Goal: Information Seeking & Learning: Learn about a topic

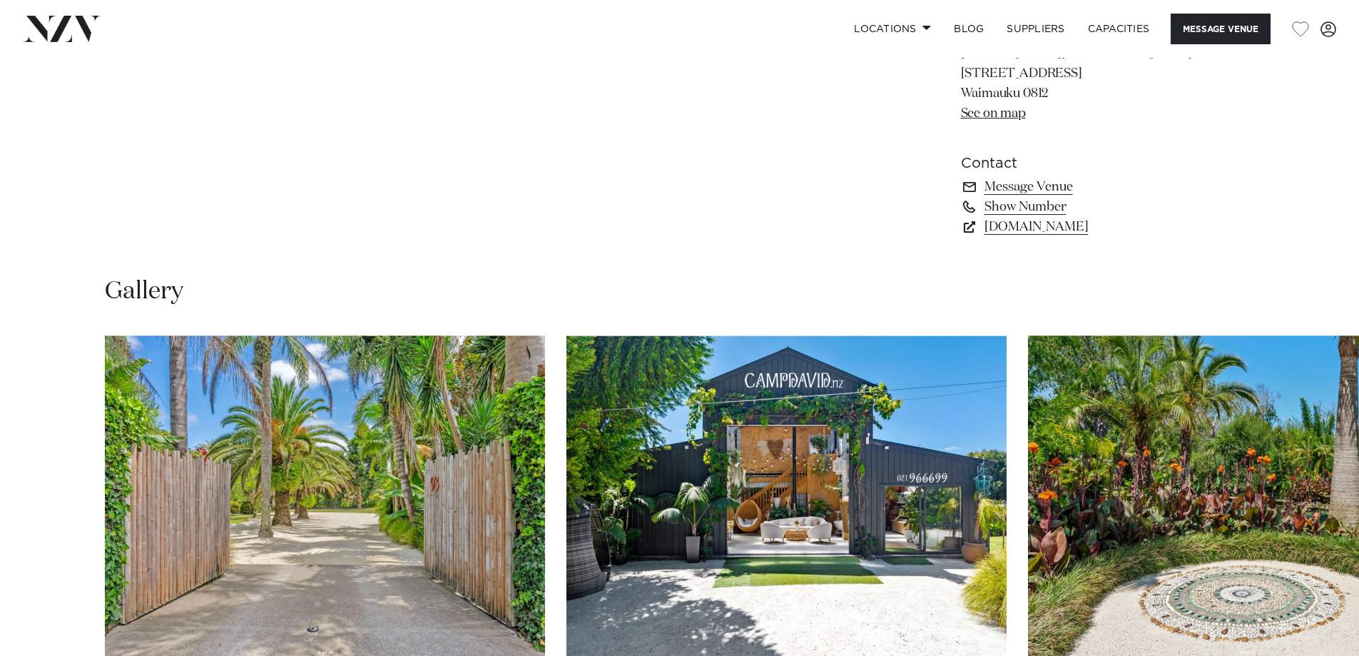
scroll to position [1284, 0]
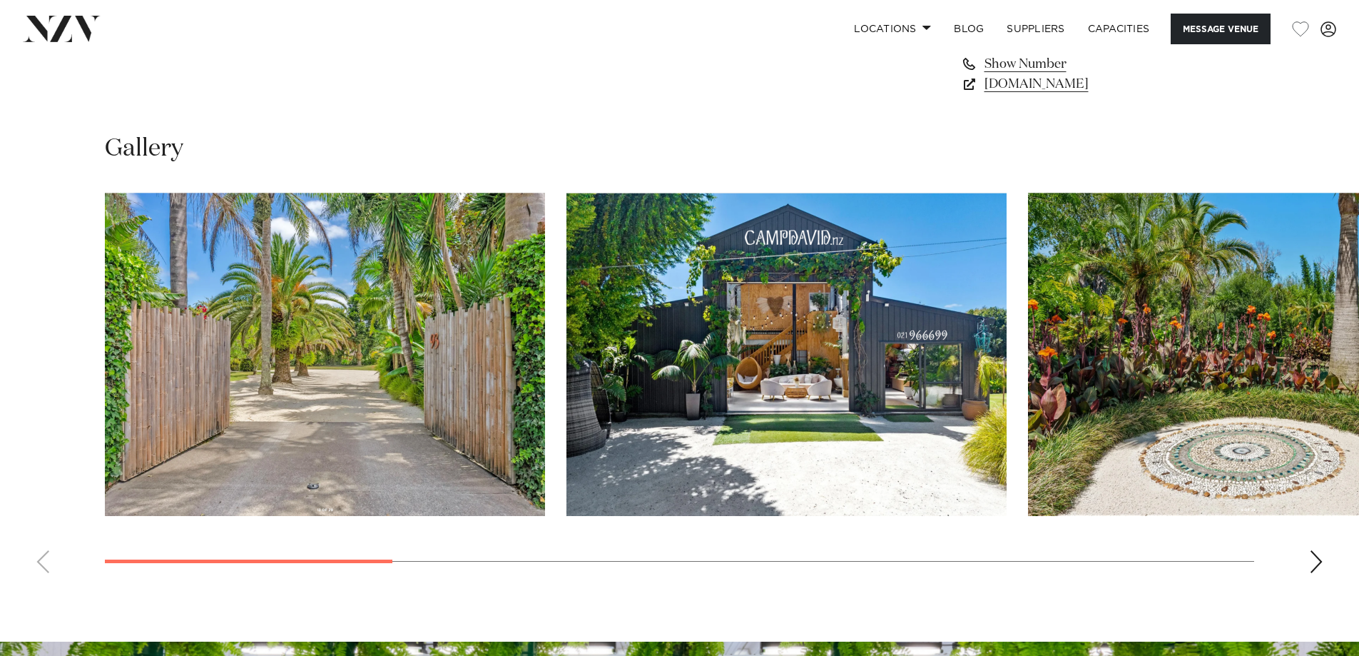
click at [1317, 559] on div "Next slide" at bounding box center [1316, 561] width 14 height 23
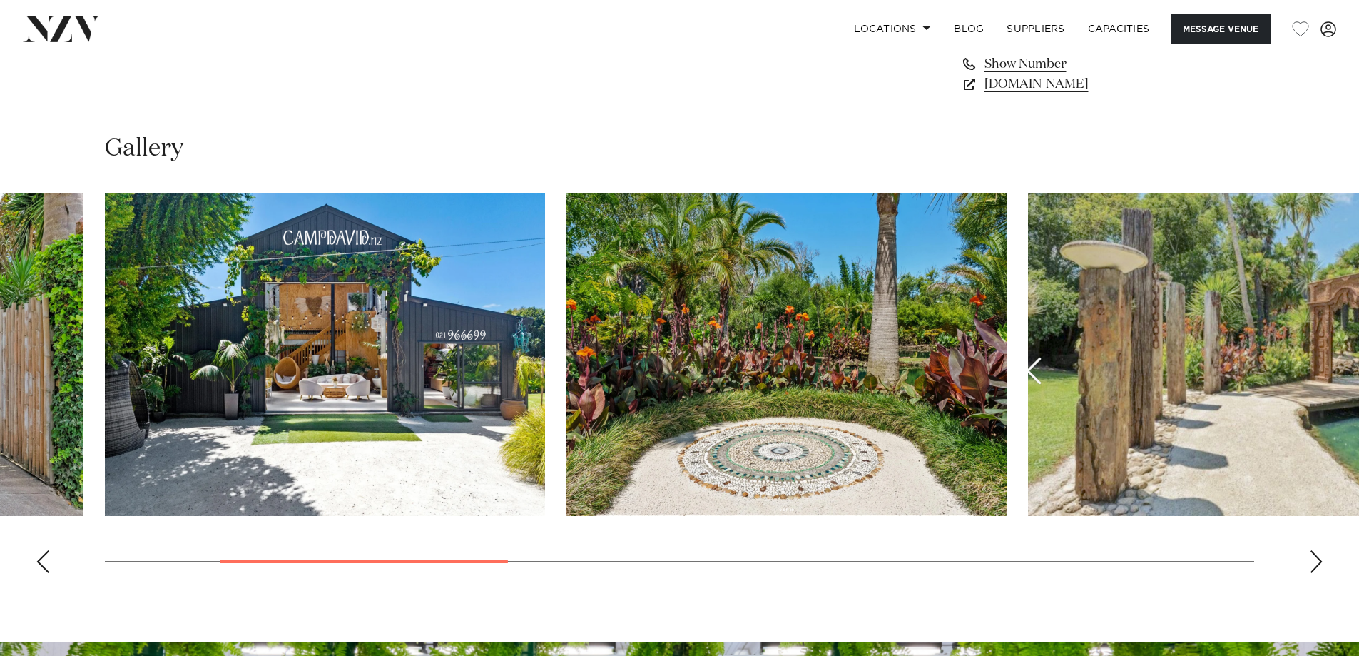
click at [1317, 559] on div "Next slide" at bounding box center [1316, 561] width 14 height 23
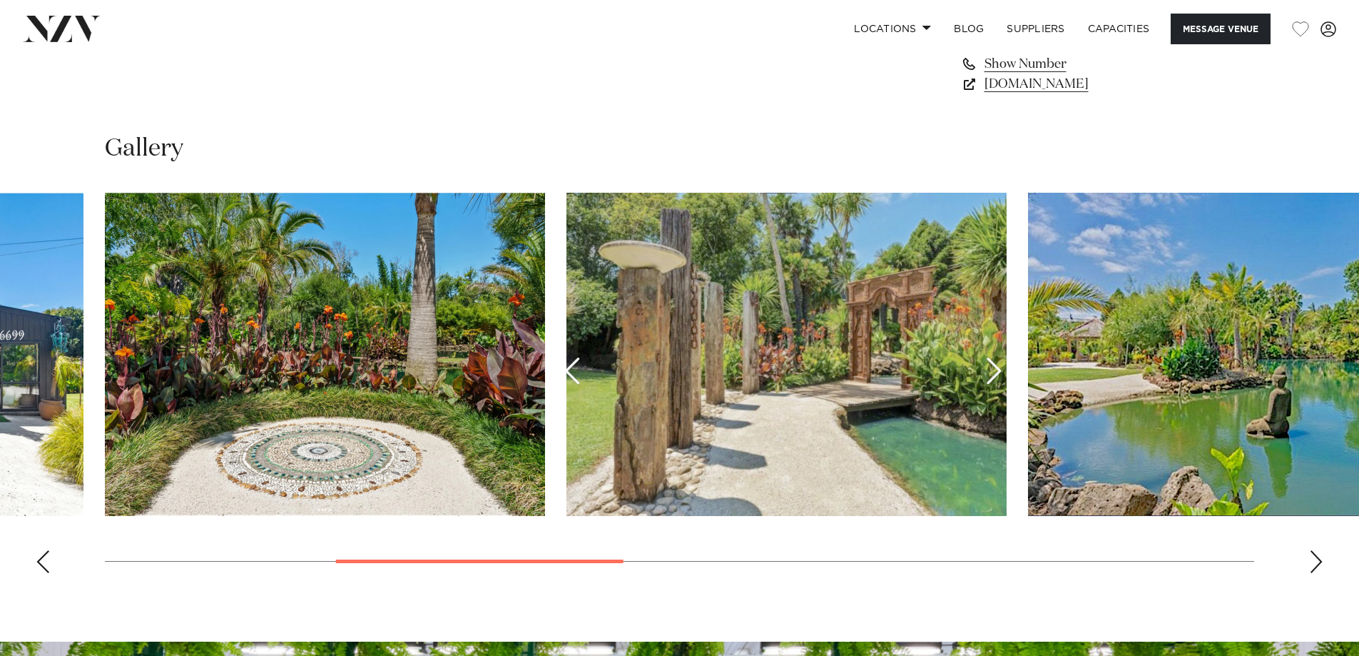
click at [1317, 559] on div "Next slide" at bounding box center [1316, 561] width 14 height 23
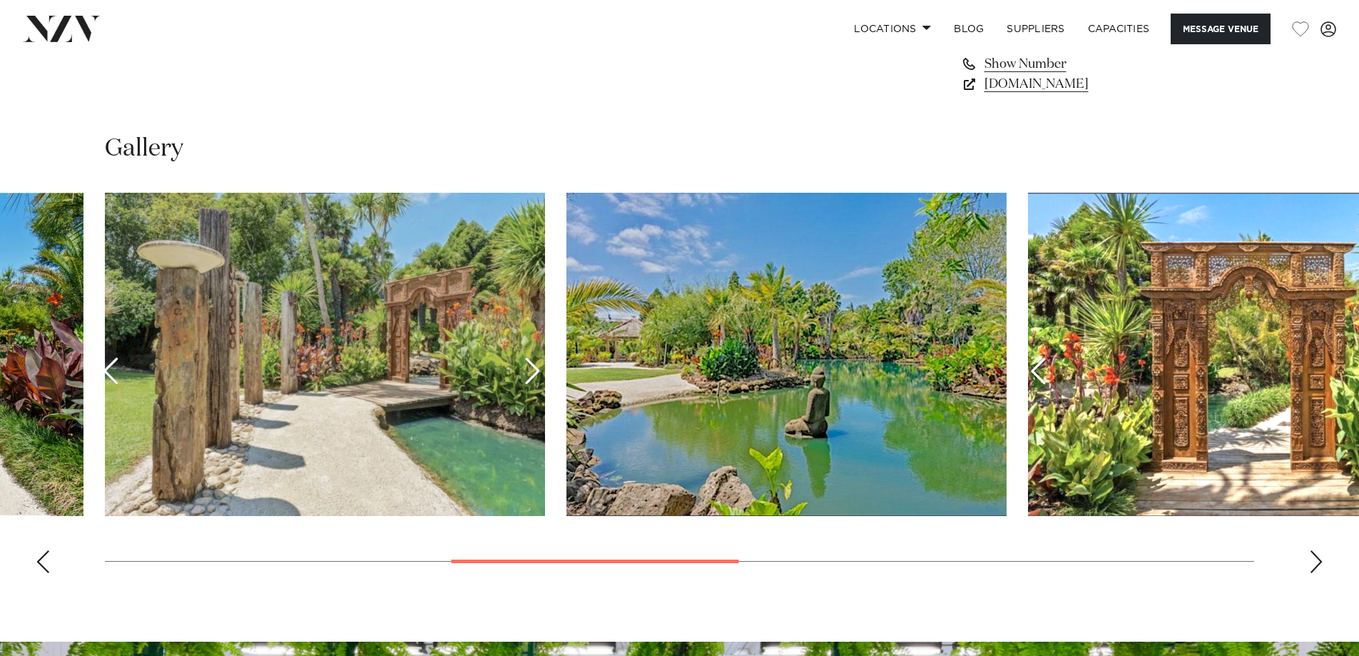
click at [1317, 559] on div "Next slide" at bounding box center [1316, 561] width 14 height 23
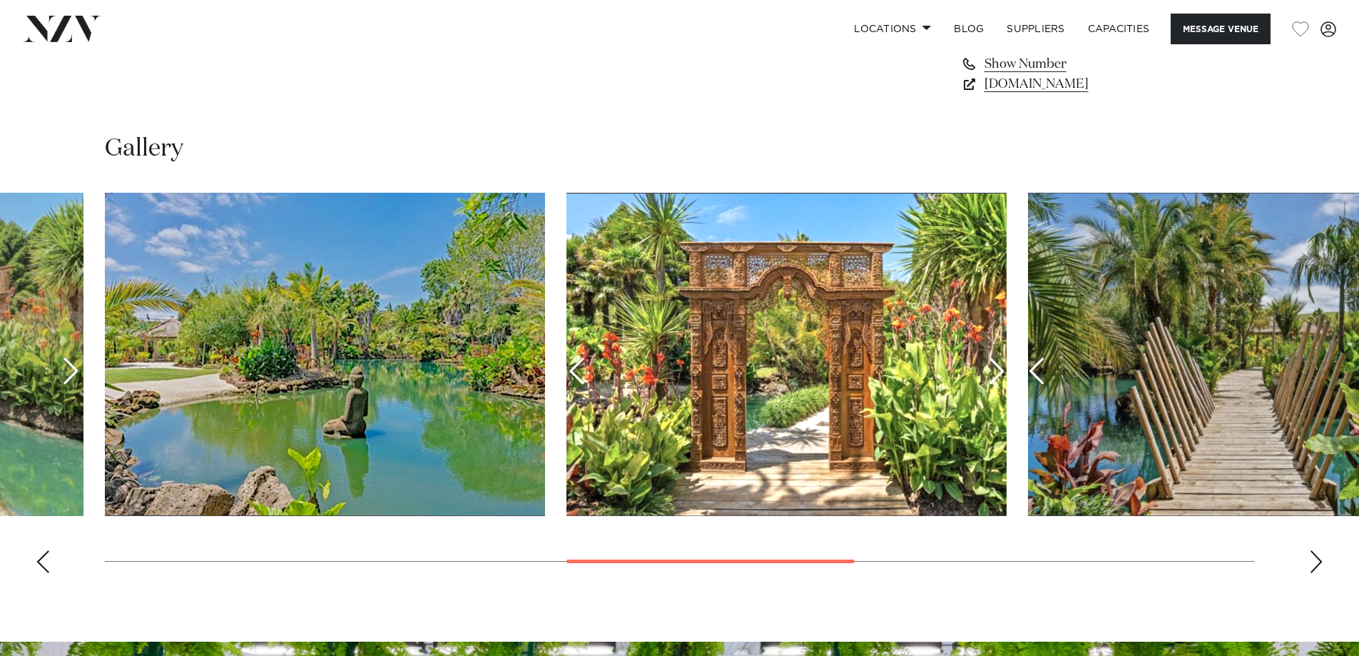
click at [1317, 559] on div "Next slide" at bounding box center [1316, 561] width 14 height 23
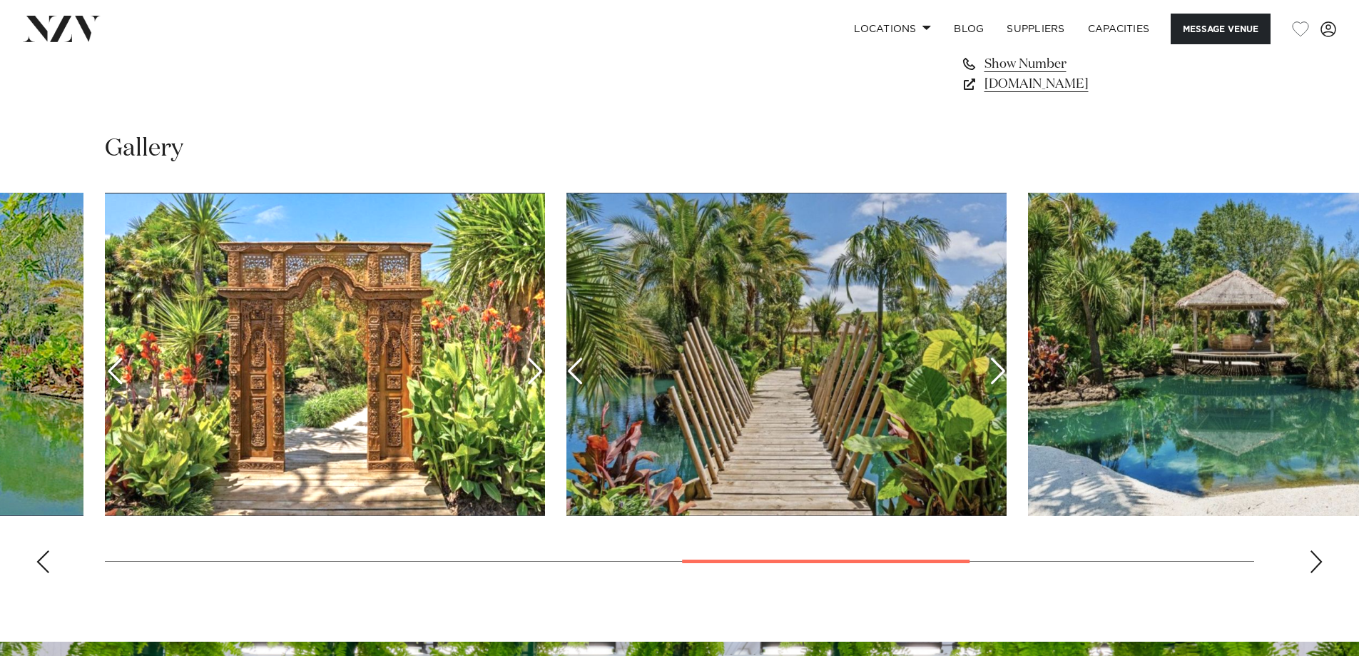
click at [1317, 559] on div "Next slide" at bounding box center [1316, 561] width 14 height 23
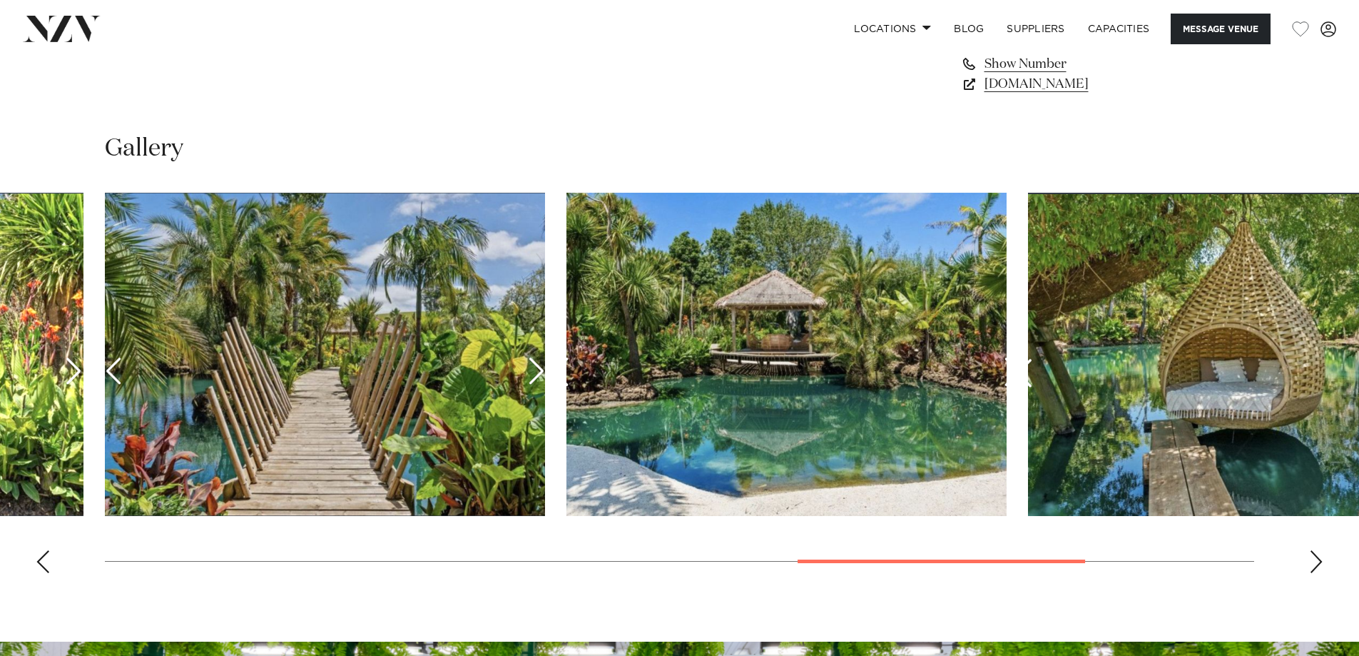
click at [1317, 559] on div "Next slide" at bounding box center [1316, 561] width 14 height 23
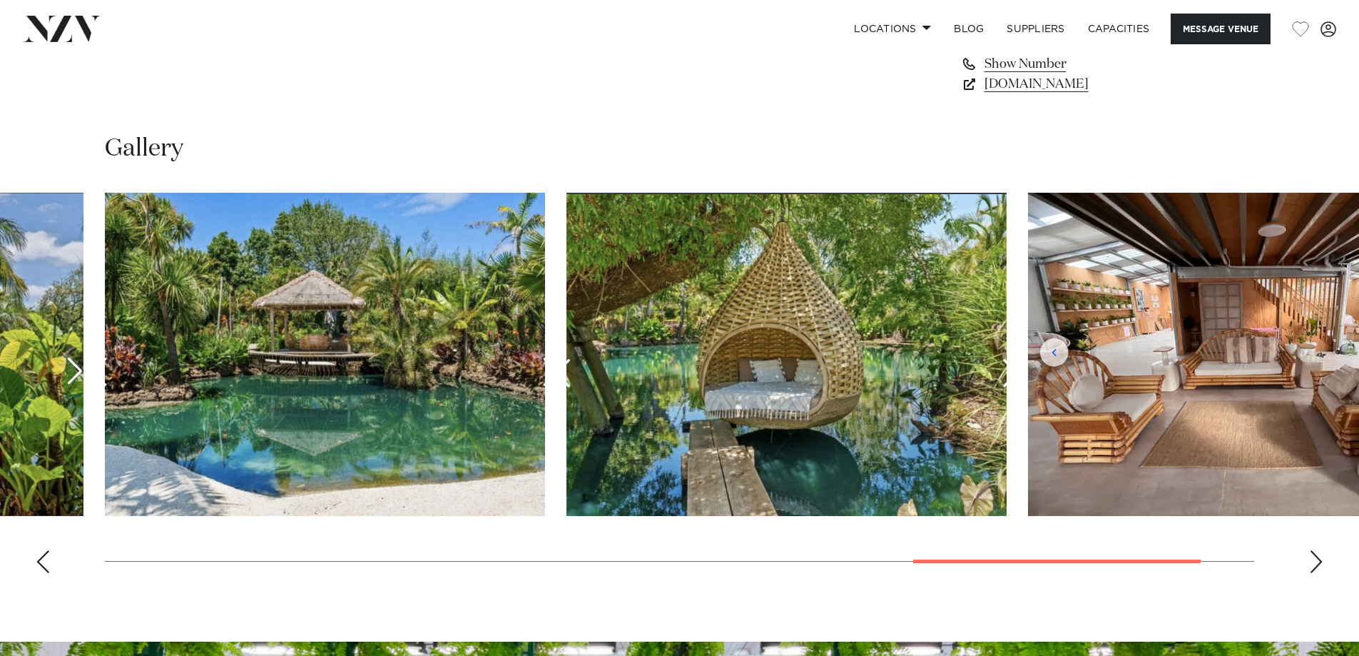
click at [1317, 559] on div "Next slide" at bounding box center [1316, 561] width 14 height 23
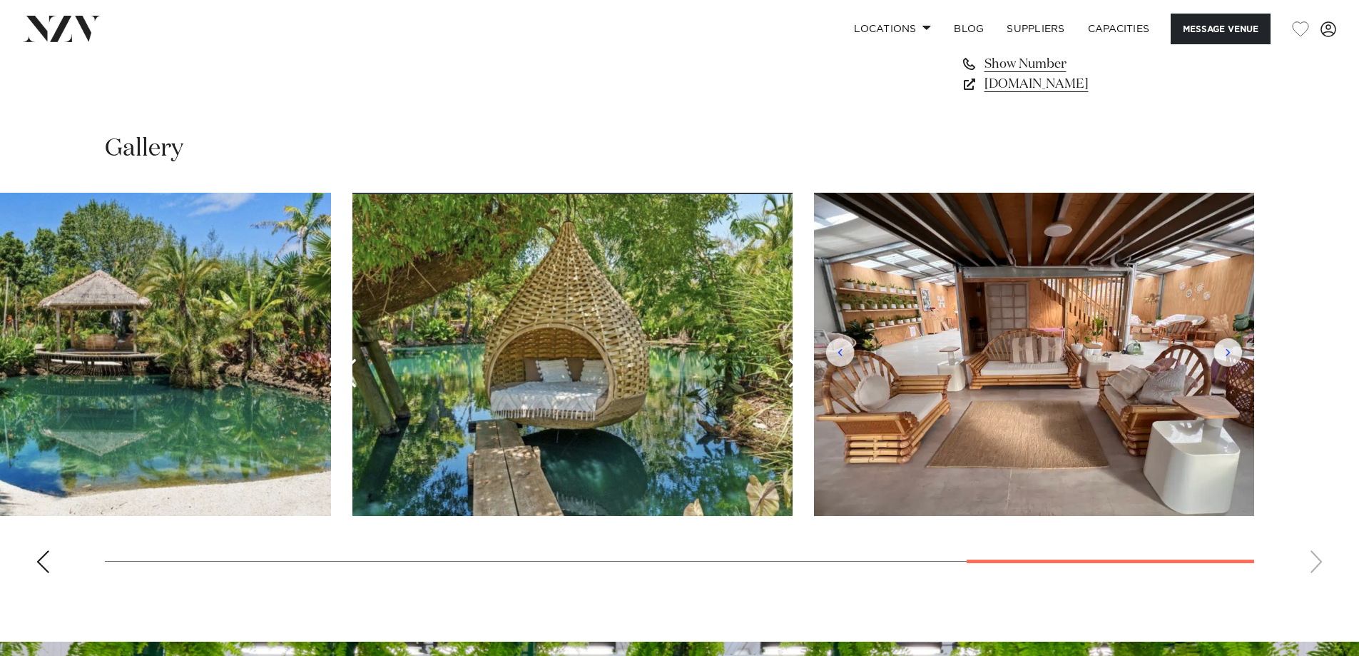
click at [1317, 559] on swiper-container at bounding box center [679, 389] width 1359 height 392
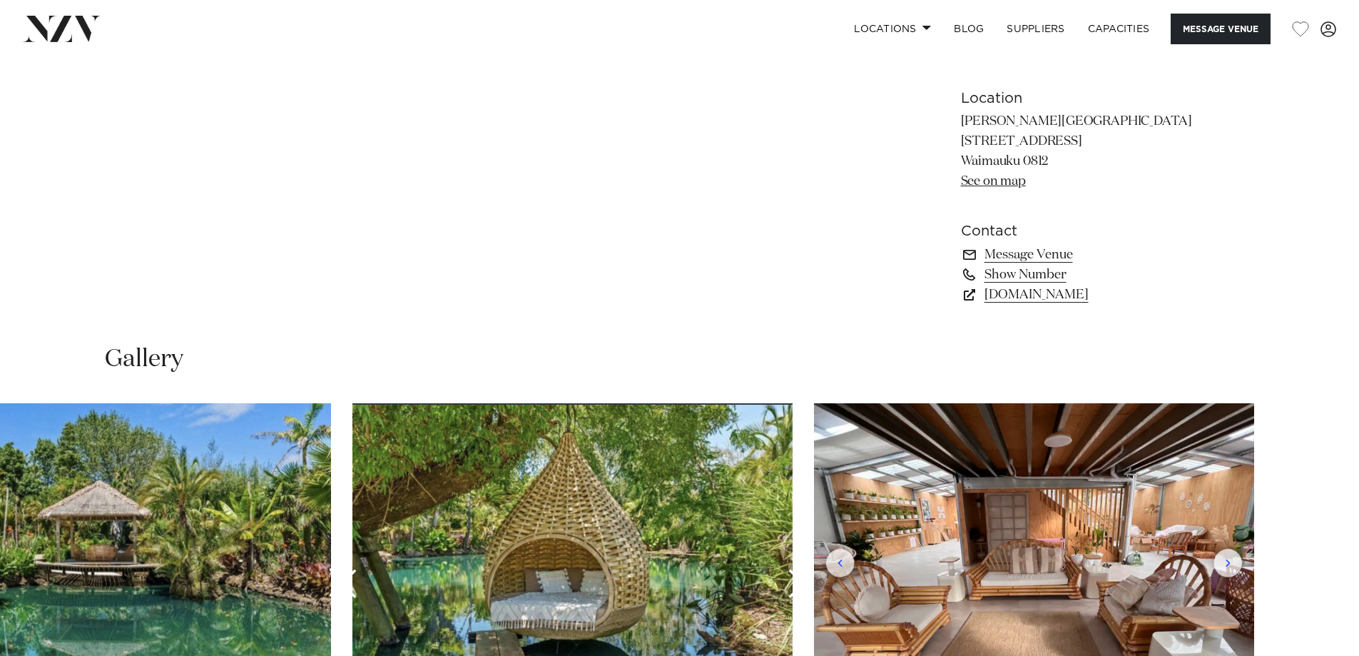
scroll to position [1213, 0]
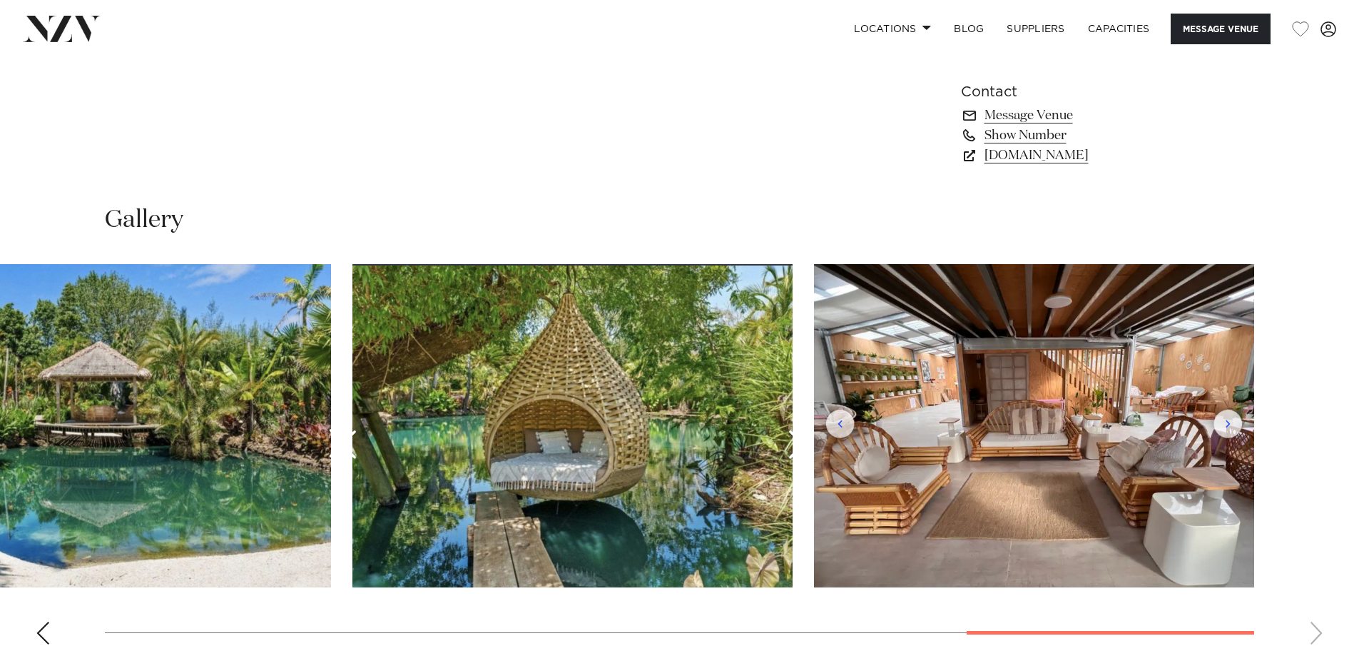
click at [1230, 425] on img "10 / 10" at bounding box center [1034, 425] width 440 height 323
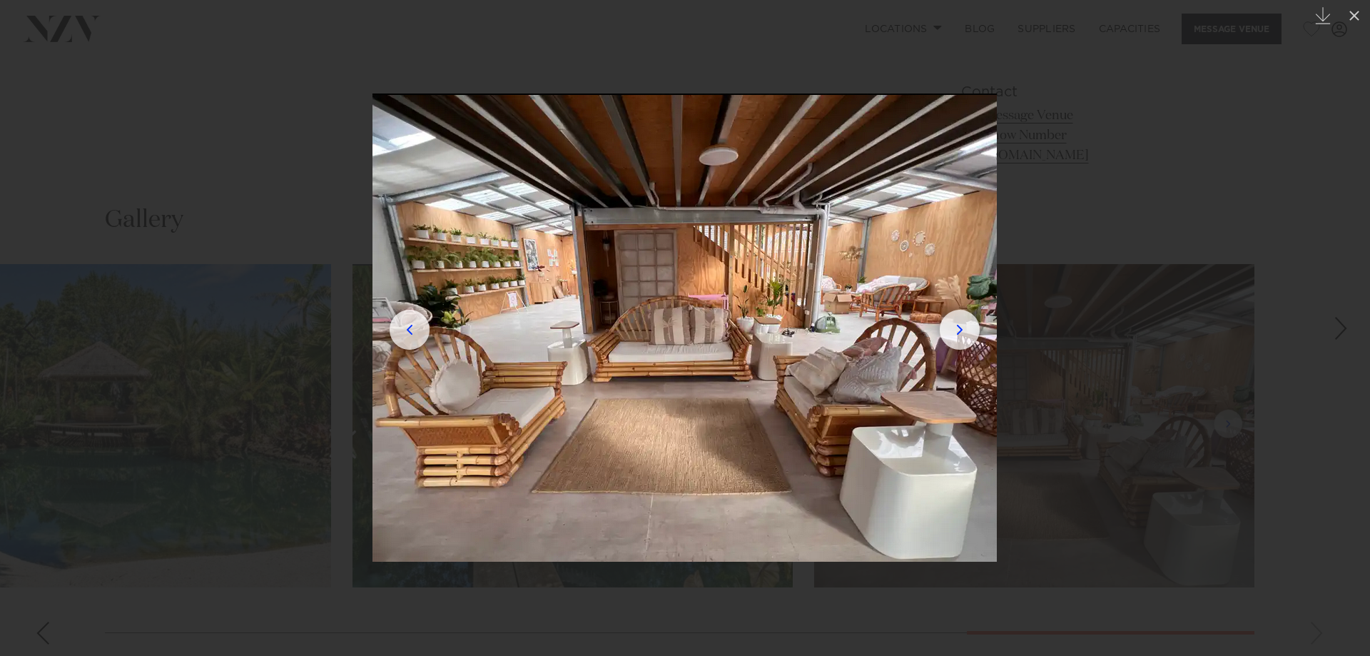
click at [437, 326] on img at bounding box center [684, 327] width 624 height 468
click at [420, 330] on img at bounding box center [684, 327] width 624 height 468
click at [414, 332] on img at bounding box center [684, 327] width 624 height 468
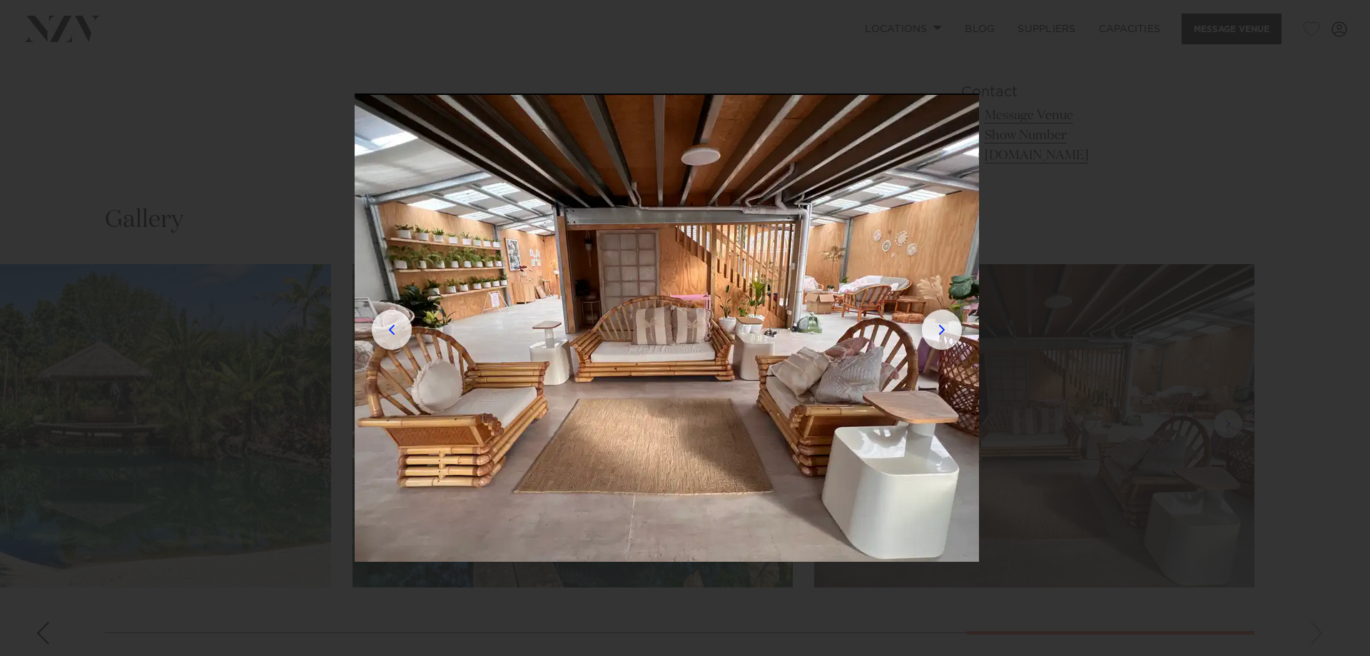
drag, startPoint x: 409, startPoint y: 340, endPoint x: 355, endPoint y: 340, distance: 54.2
click at [355, 340] on img at bounding box center [667, 327] width 624 height 468
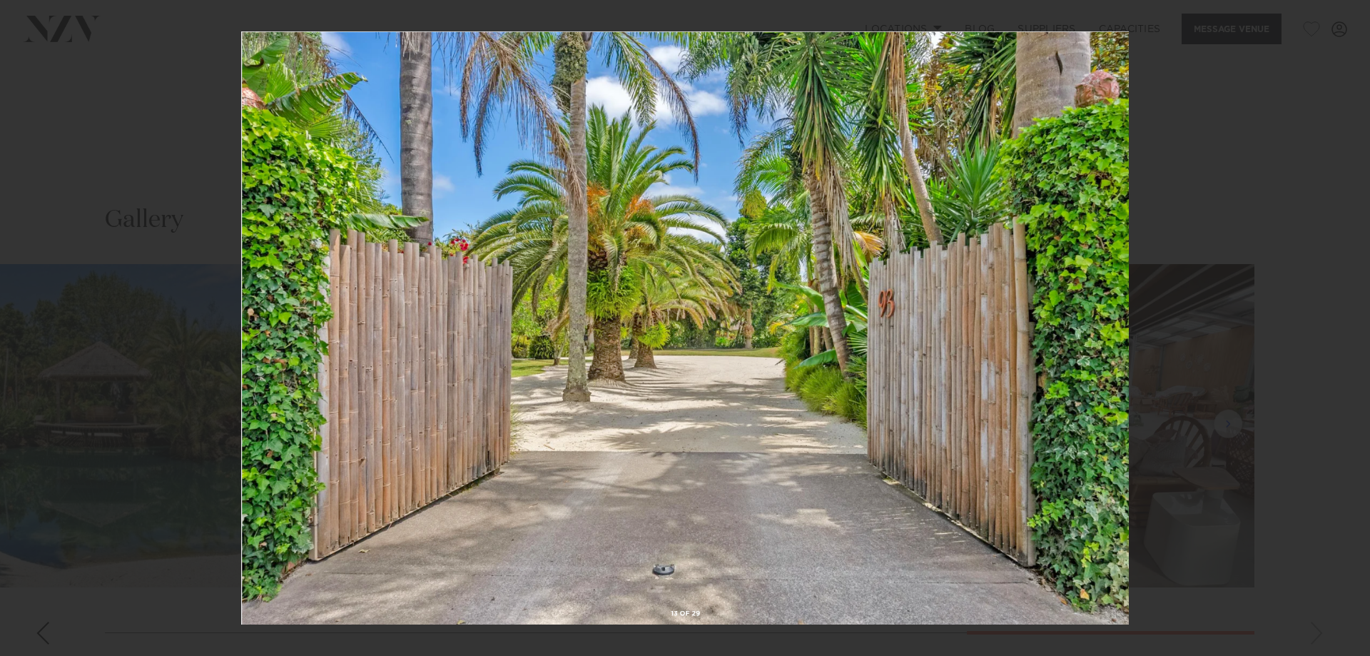
drag, startPoint x: 511, startPoint y: 384, endPoint x: 476, endPoint y: 384, distance: 34.2
click at [482, 384] on img at bounding box center [684, 327] width 887 height 593
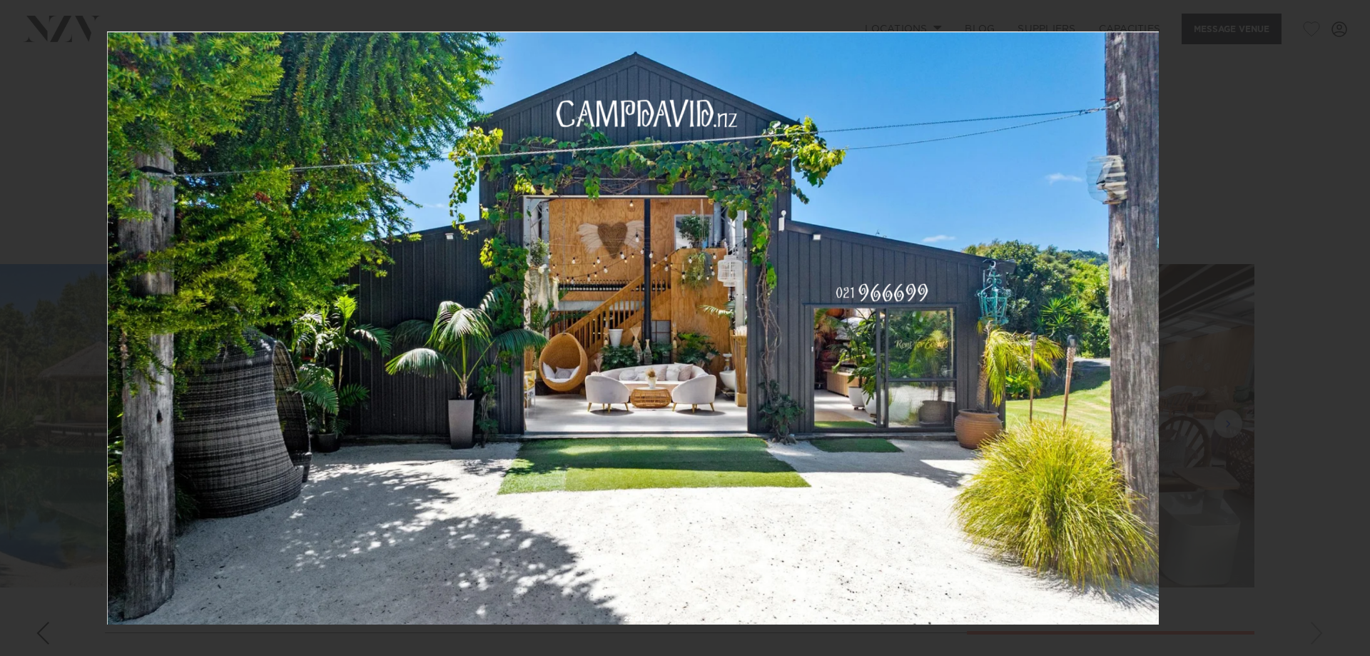
drag, startPoint x: 840, startPoint y: 399, endPoint x: 500, endPoint y: 399, distance: 339.5
click at [509, 399] on img at bounding box center [632, 327] width 1051 height 593
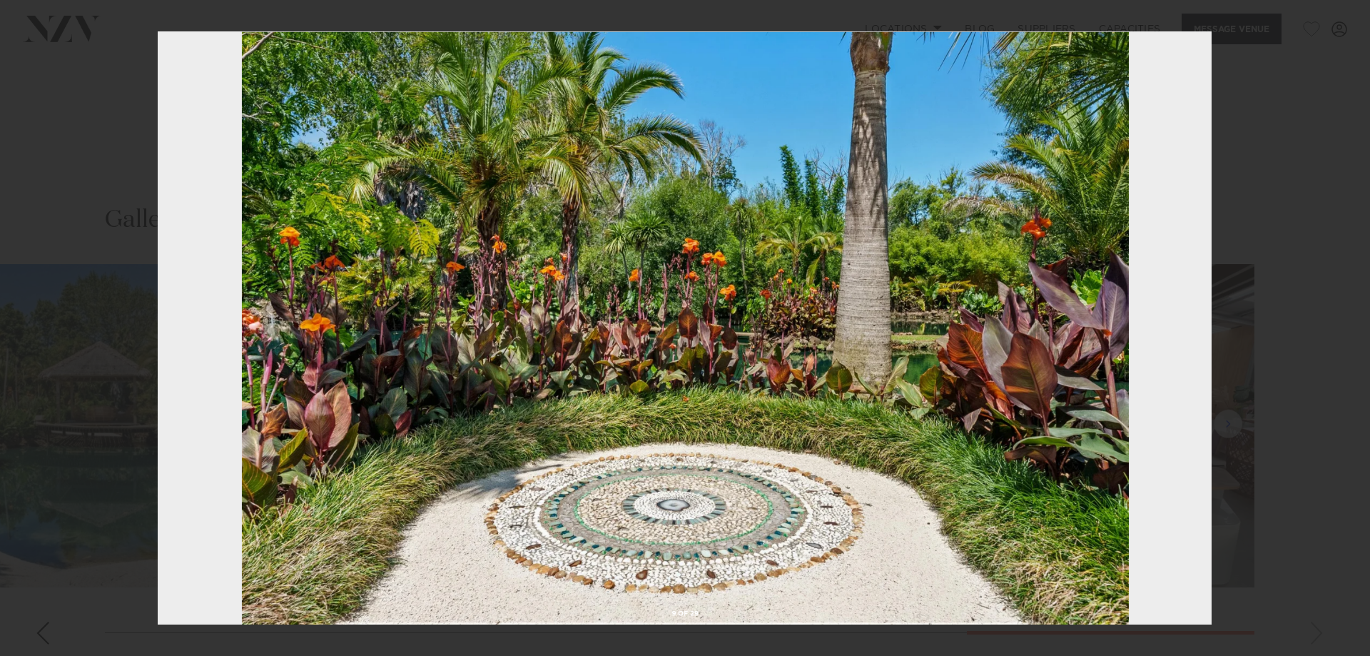
drag, startPoint x: 869, startPoint y: 447, endPoint x: 384, endPoint y: 414, distance: 485.4
click at [449, 422] on img at bounding box center [685, 327] width 1054 height 593
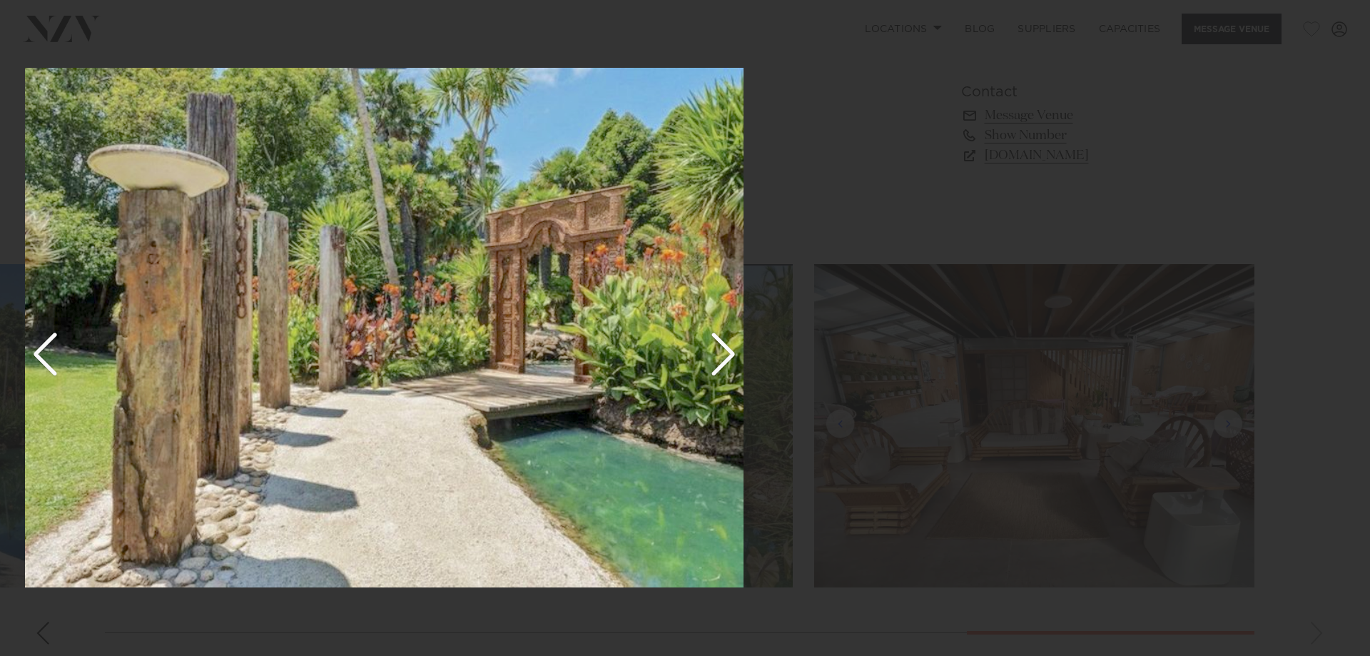
drag, startPoint x: 750, startPoint y: 425, endPoint x: 412, endPoint y: 417, distance: 338.9
click at [478, 420] on img at bounding box center [384, 327] width 718 height 519
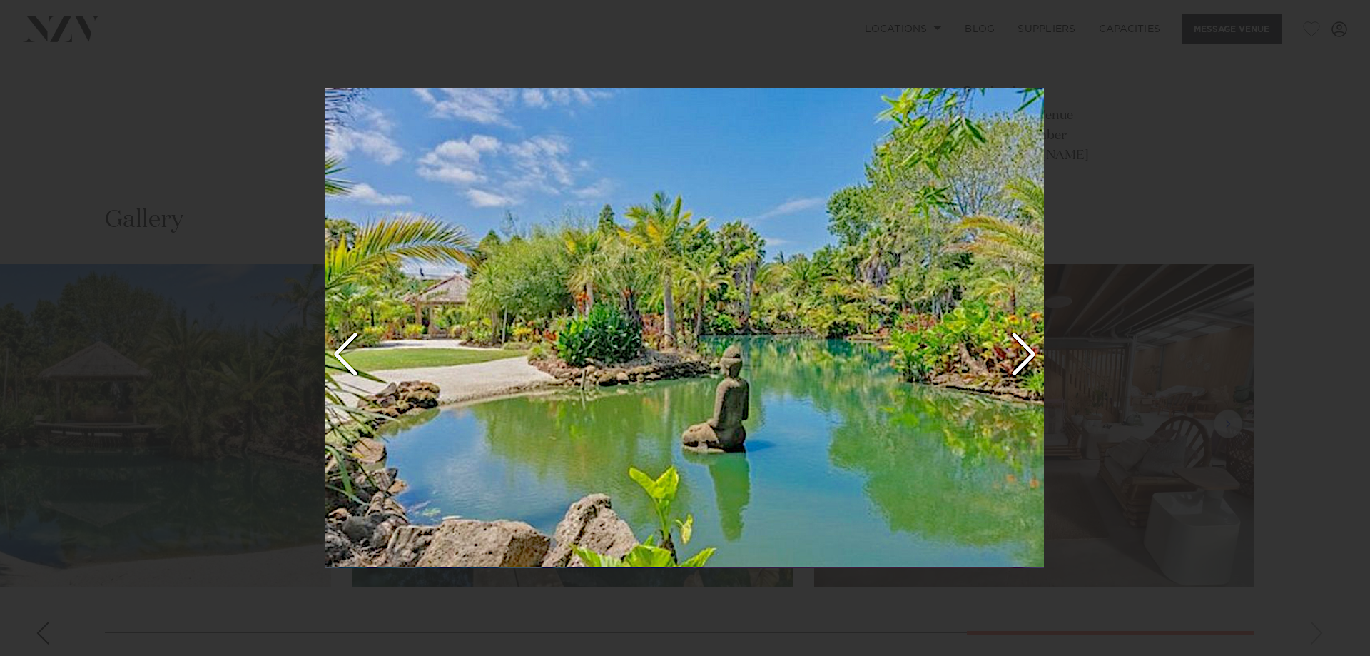
drag, startPoint x: 871, startPoint y: 414, endPoint x: 426, endPoint y: 409, distance: 445.1
click at [502, 410] on img at bounding box center [684, 328] width 718 height 480
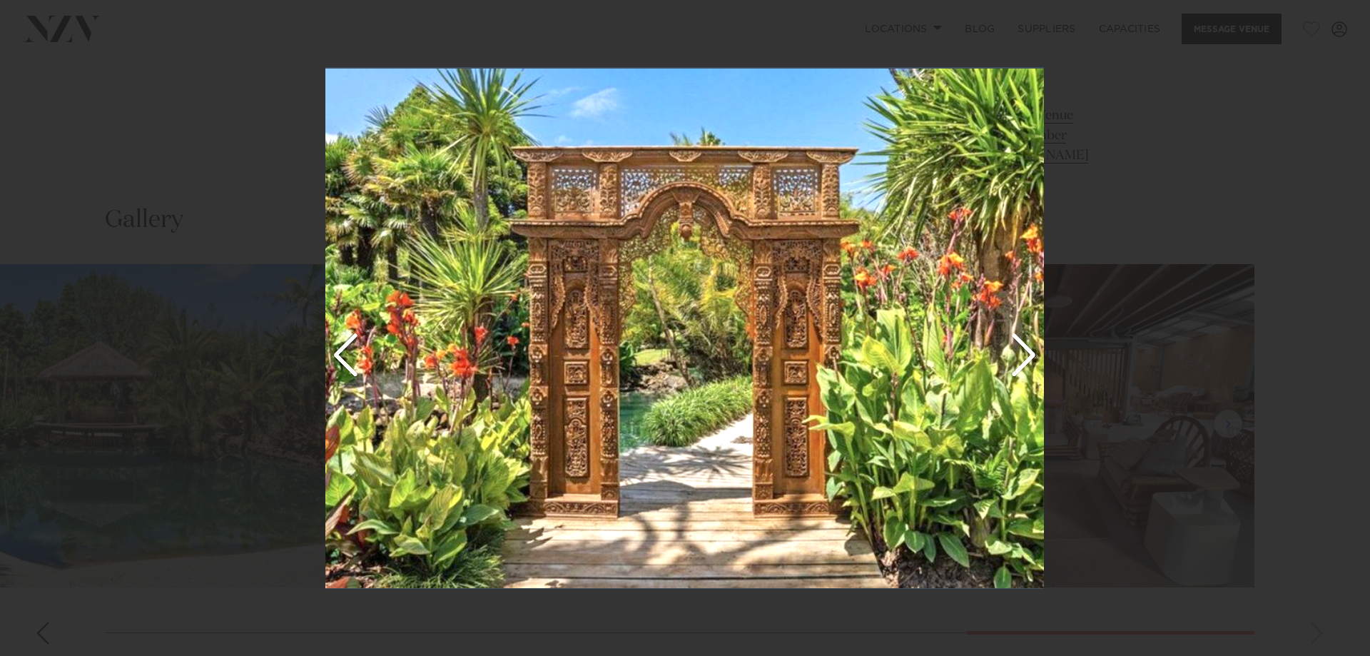
drag, startPoint x: 673, startPoint y: 420, endPoint x: 435, endPoint y: 415, distance: 238.3
click at [504, 420] on img at bounding box center [684, 327] width 718 height 521
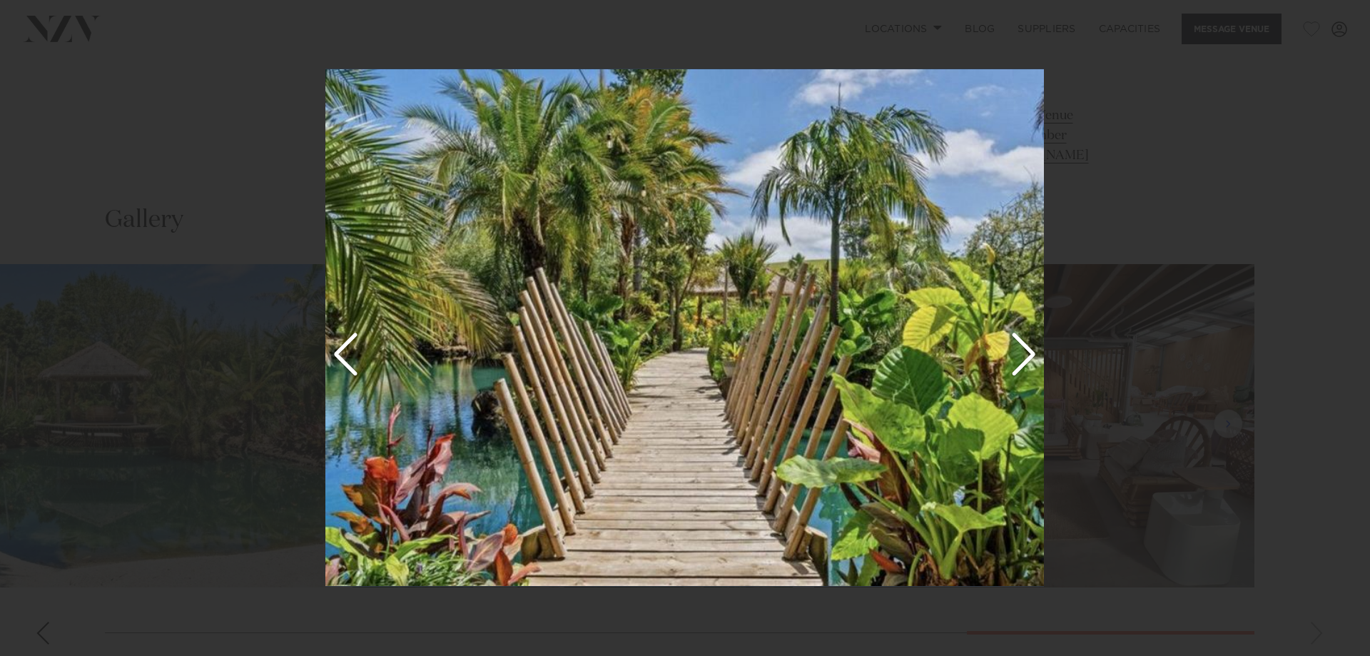
click at [442, 401] on img at bounding box center [684, 327] width 718 height 518
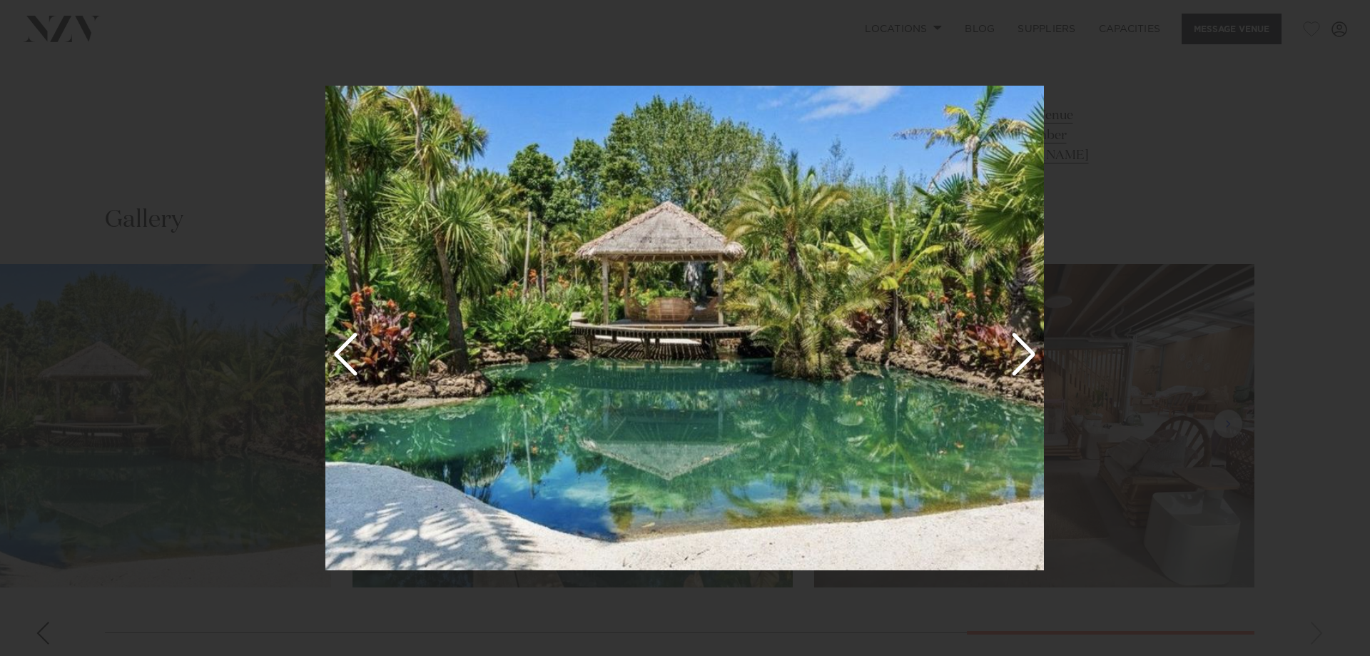
drag, startPoint x: 668, startPoint y: 418, endPoint x: 538, endPoint y: 417, distance: 129.8
click at [584, 418] on img at bounding box center [684, 328] width 718 height 484
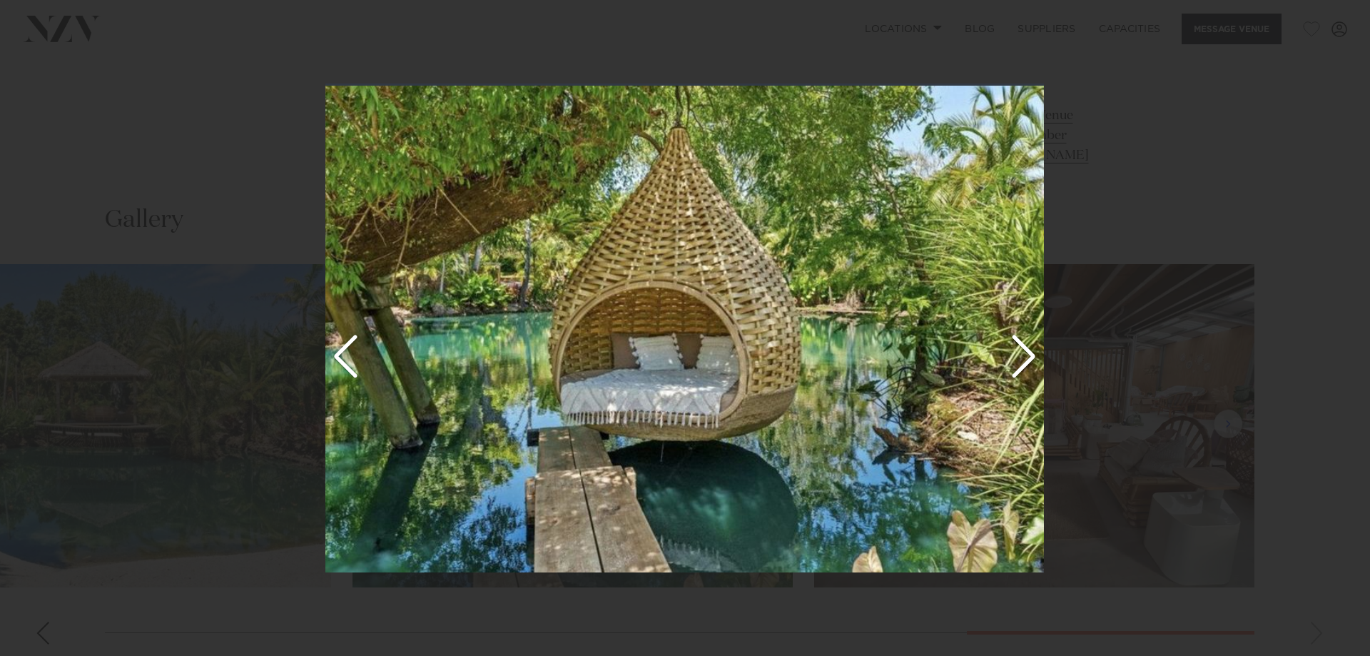
drag, startPoint x: 907, startPoint y: 419, endPoint x: 392, endPoint y: 404, distance: 515.2
click at [471, 415] on img at bounding box center [684, 327] width 718 height 489
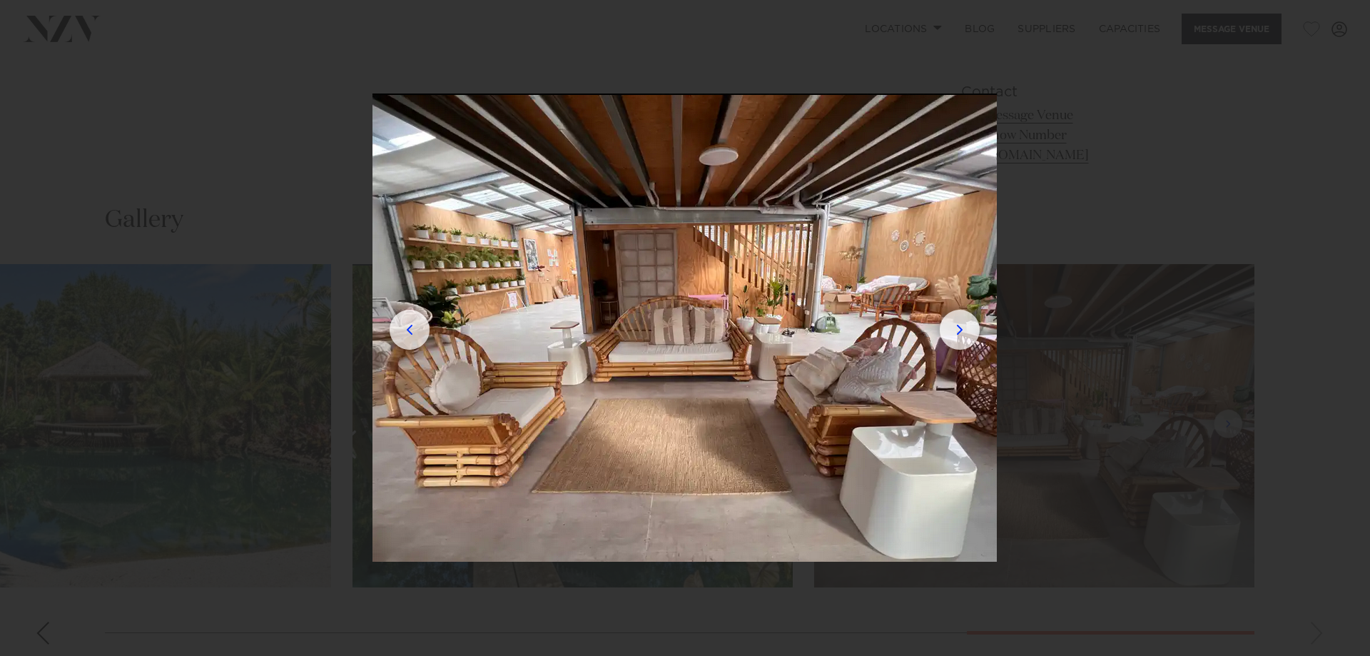
drag, startPoint x: 822, startPoint y: 422, endPoint x: 308, endPoint y: 407, distance: 513.8
click at [372, 416] on img at bounding box center [684, 327] width 624 height 468
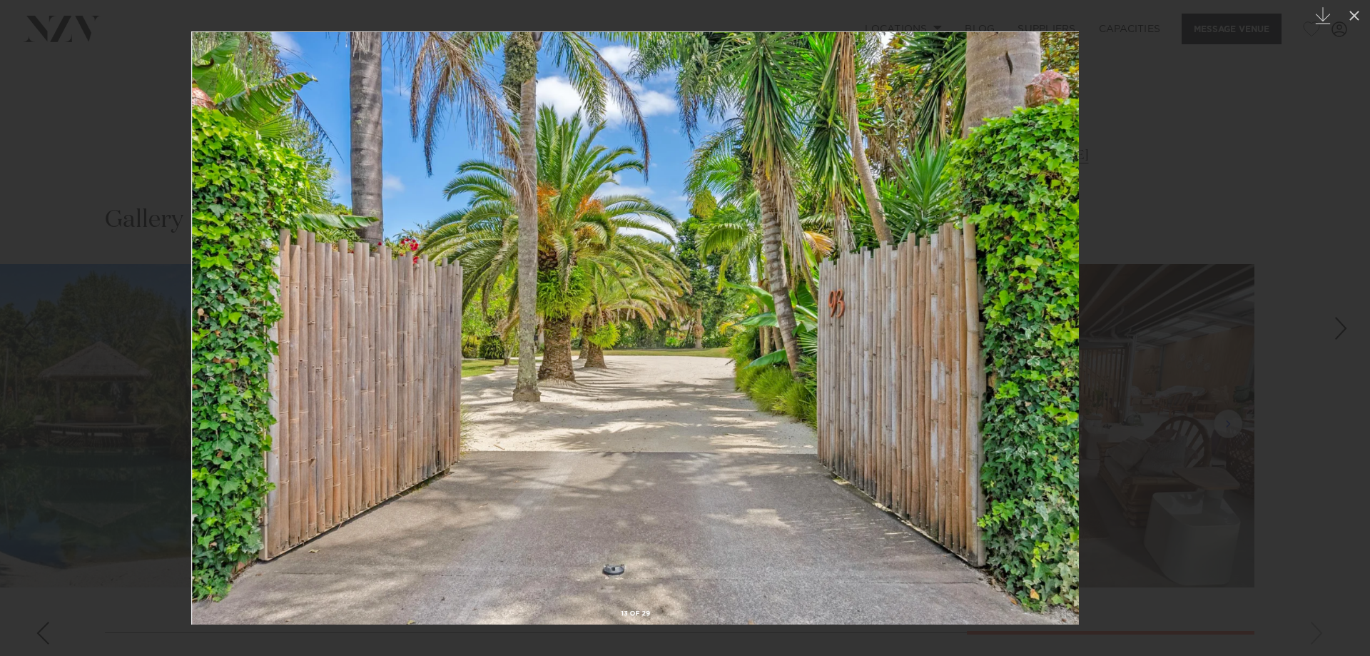
drag, startPoint x: 1016, startPoint y: 385, endPoint x: 653, endPoint y: 387, distance: 362.4
click at [657, 387] on img at bounding box center [634, 327] width 887 height 593
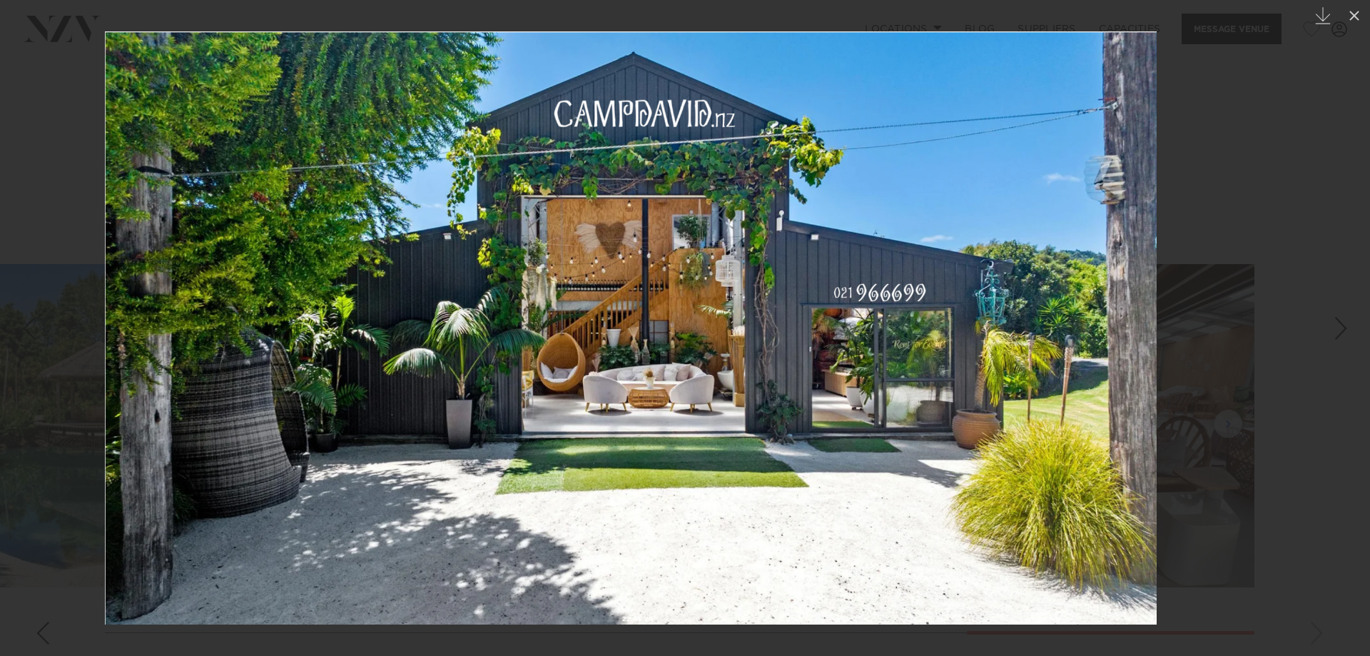
drag, startPoint x: 893, startPoint y: 414, endPoint x: 363, endPoint y: 408, distance: 530.0
click at [436, 414] on img at bounding box center [630, 327] width 1051 height 593
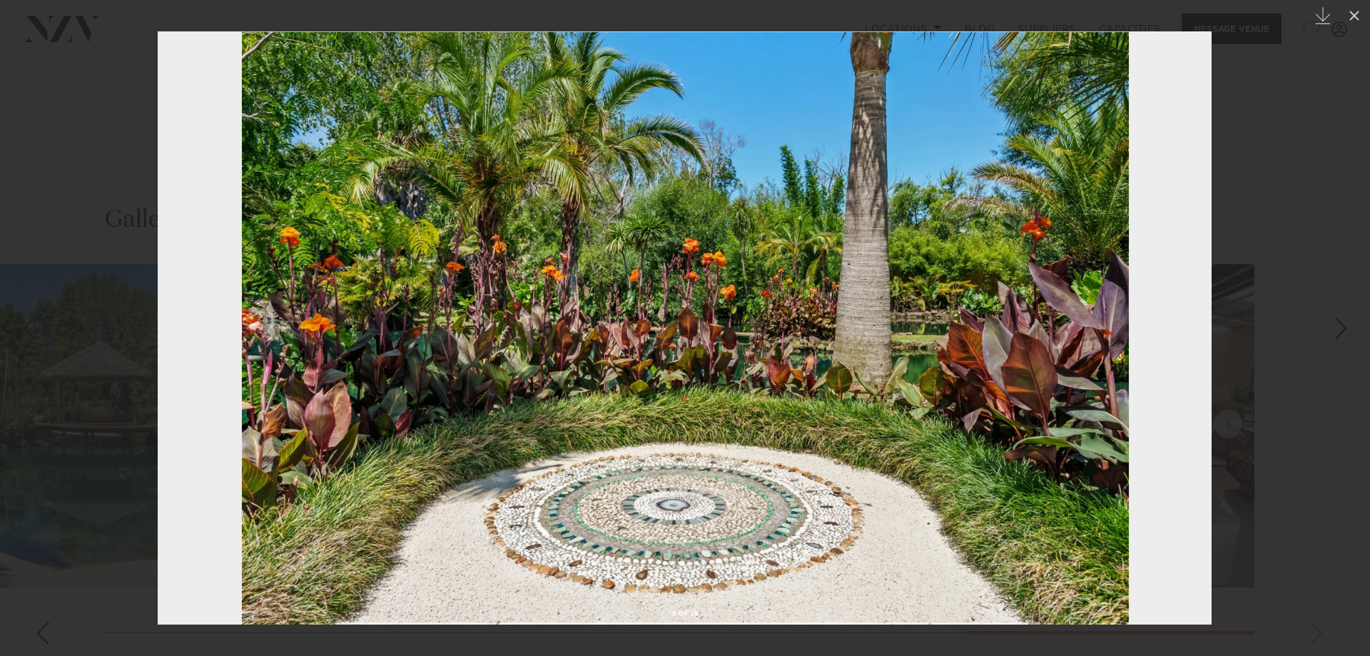
drag, startPoint x: 745, startPoint y: 420, endPoint x: 322, endPoint y: 425, distance: 423.0
click at [334, 427] on img at bounding box center [685, 327] width 1054 height 593
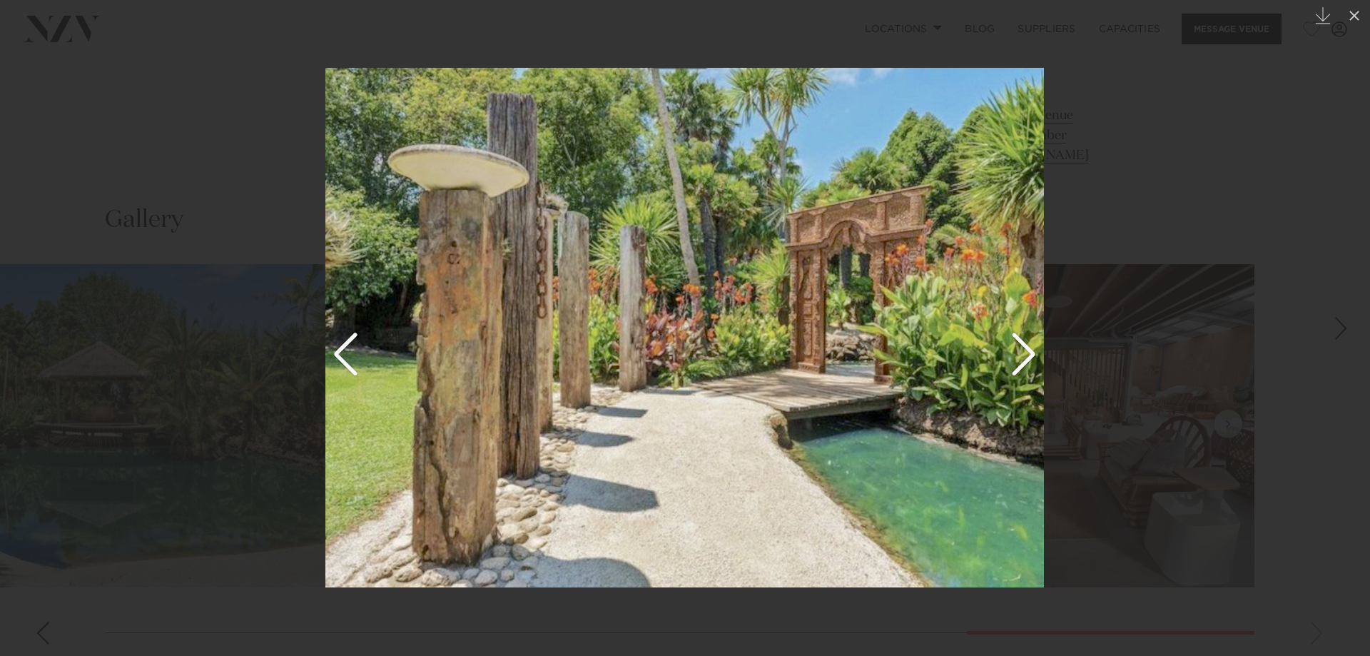
drag, startPoint x: 867, startPoint y: 410, endPoint x: 343, endPoint y: 387, distance: 524.0
click at [470, 400] on img at bounding box center [684, 327] width 718 height 519
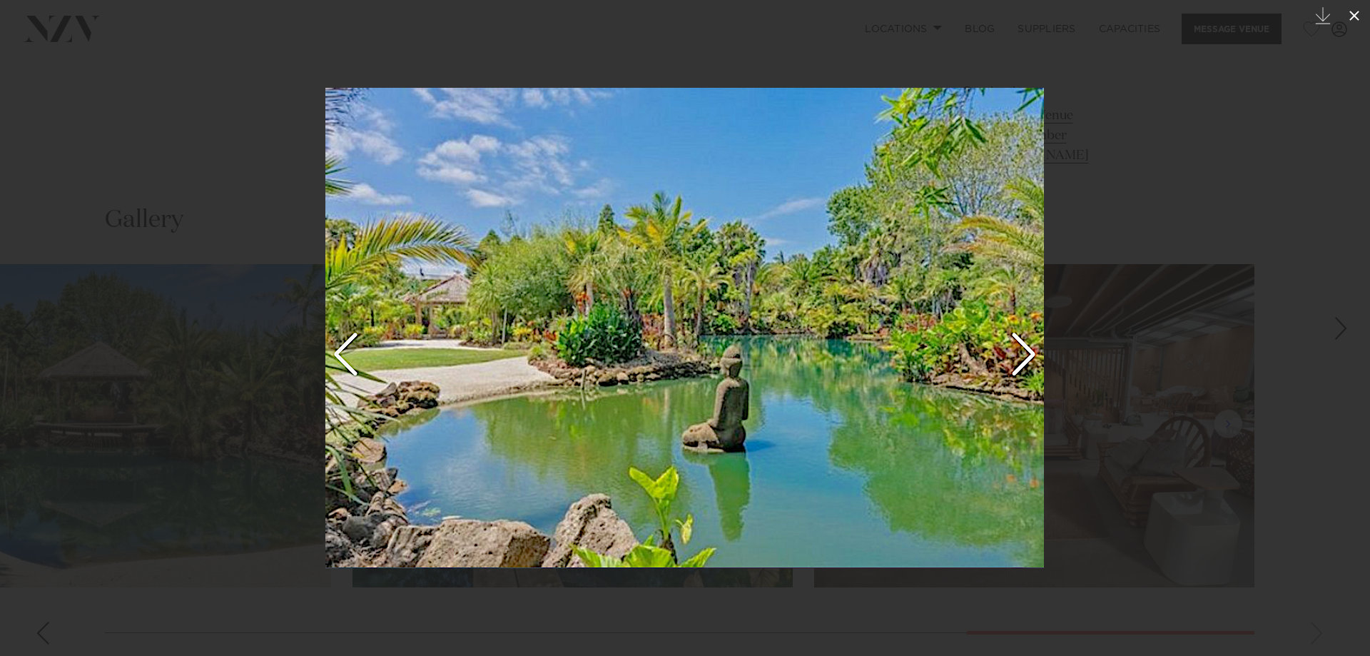
click at [1352, 19] on icon at bounding box center [1353, 15] width 17 height 17
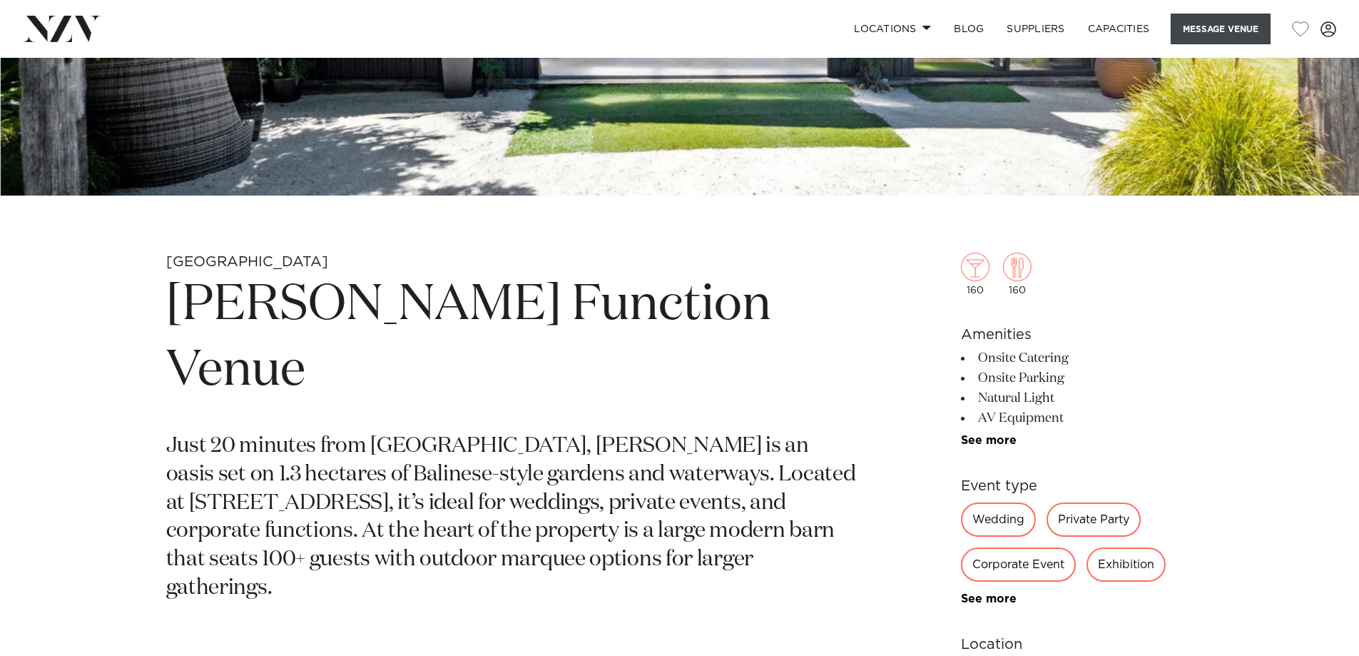
scroll to position [143, 0]
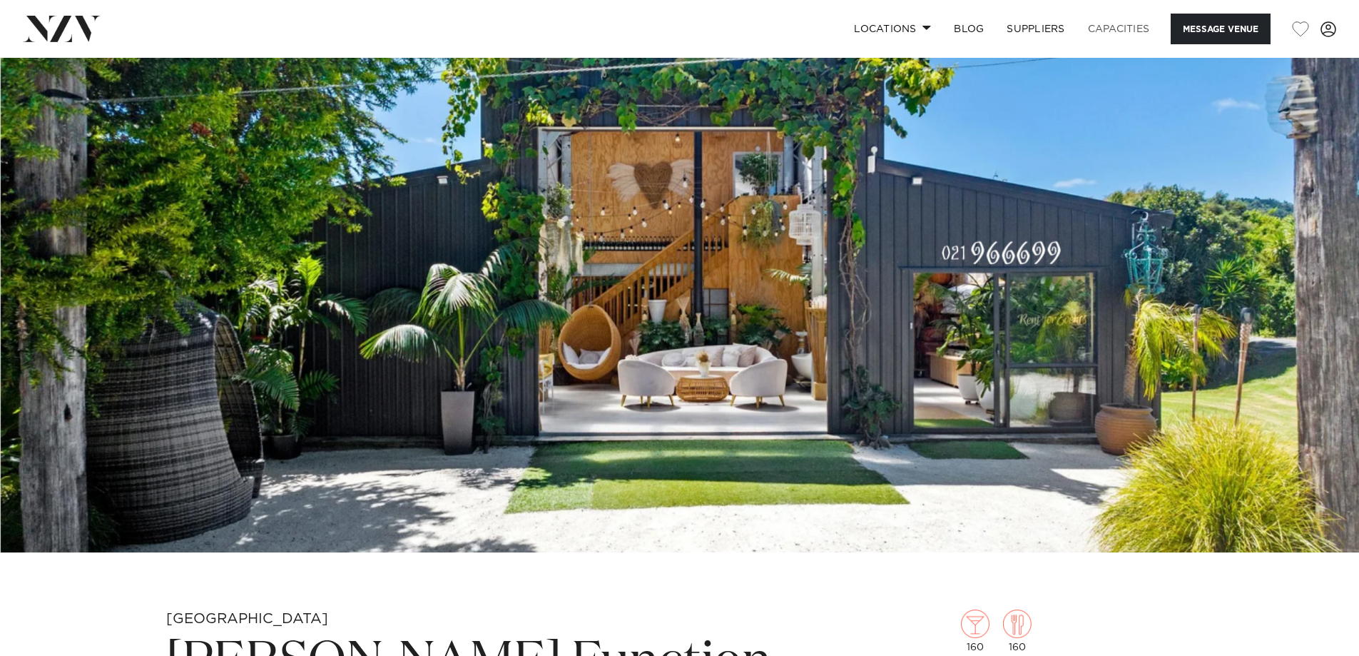
click at [1117, 31] on link "Capacities" at bounding box center [1118, 29] width 85 height 31
